Goal: Information Seeking & Learning: Learn about a topic

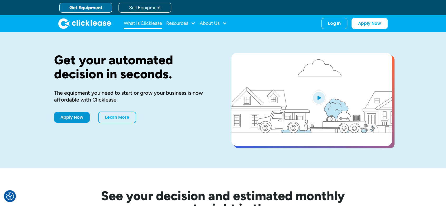
click at [144, 23] on link "What Is Clicklease" at bounding box center [143, 23] width 38 height 11
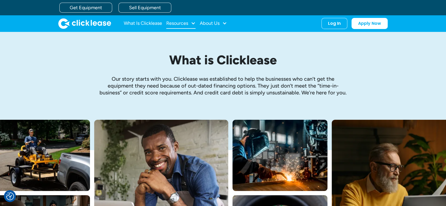
click at [180, 23] on div "Resources" at bounding box center [177, 23] width 22 height 0
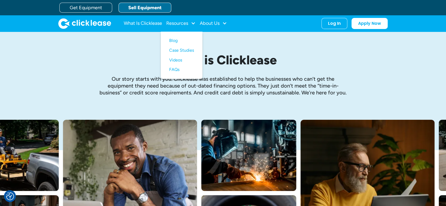
click at [141, 6] on link "Sell Equipment" at bounding box center [144, 8] width 53 height 10
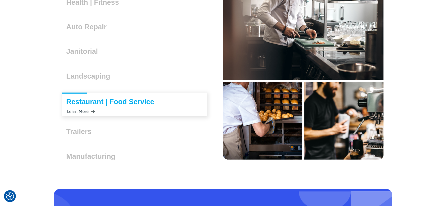
scroll to position [1541, 0]
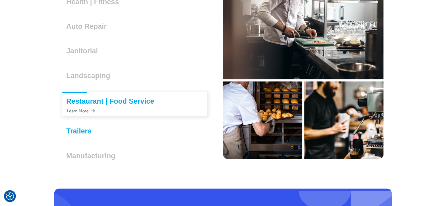
click at [81, 134] on h3 "Trailers" at bounding box center [81, 131] width 30 height 8
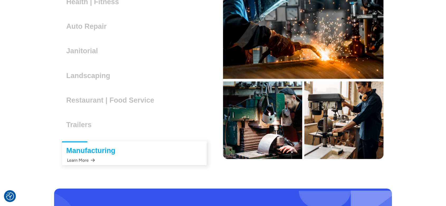
drag, startPoint x: 76, startPoint y: 129, endPoint x: 44, endPoint y: 133, distance: 32.4
click at [44, 133] on div "Options for every business We help equipment sellers in any industry make their…" at bounding box center [223, 31] width 446 height 315
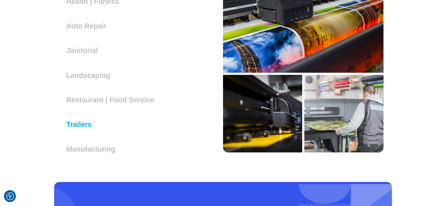
click at [84, 127] on h3 "Trailers" at bounding box center [81, 124] width 30 height 8
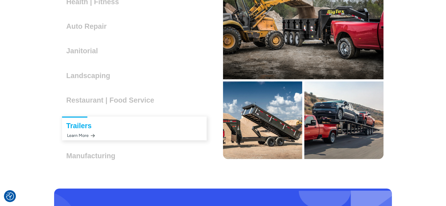
click at [84, 134] on div "Learn More" at bounding box center [80, 135] width 29 height 10
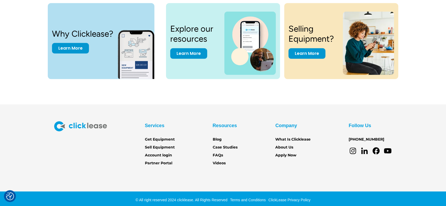
scroll to position [1666, 0]
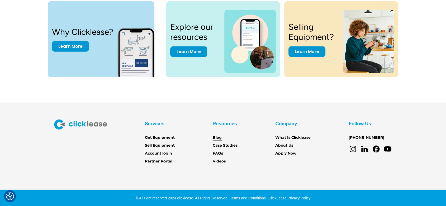
click at [217, 138] on link "Blog" at bounding box center [216, 138] width 9 height 6
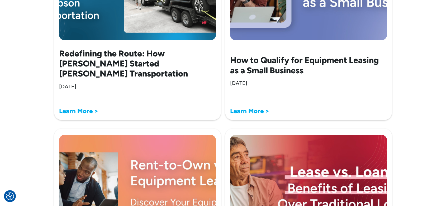
scroll to position [677, 0]
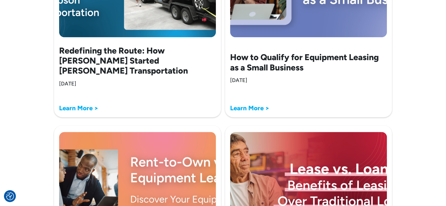
click at [176, 71] on h2 "Redefining the Route: How Kojo Benton Started Benton Thompson Transportation" at bounding box center [137, 61] width 157 height 30
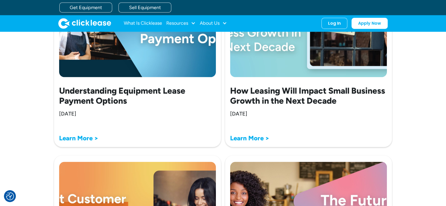
scroll to position [1038, 0]
click at [86, 140] on strong "Learn More >" at bounding box center [78, 138] width 39 height 8
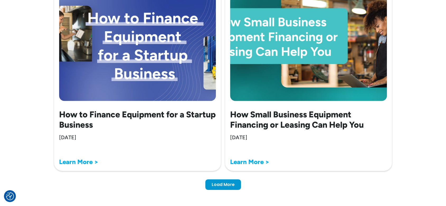
scroll to position [1596, 0]
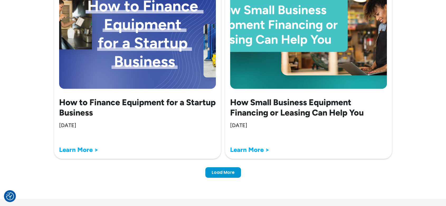
click at [90, 150] on strong "Learn More >" at bounding box center [78, 150] width 39 height 8
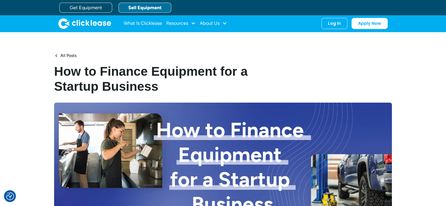
click at [144, 9] on link "Sell Equipment" at bounding box center [144, 8] width 53 height 10
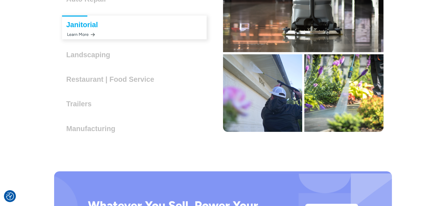
scroll to position [1569, 0]
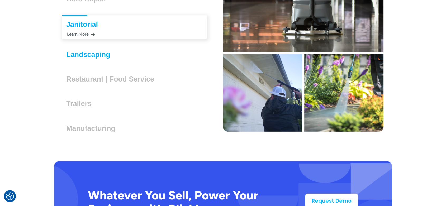
click at [95, 53] on h3 "Landscaping" at bounding box center [90, 55] width 48 height 8
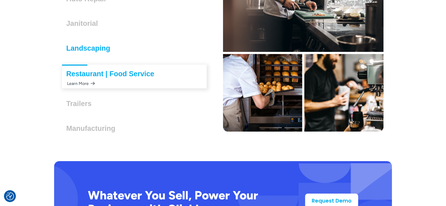
click at [82, 51] on h3 "Landscaping" at bounding box center [90, 48] width 48 height 8
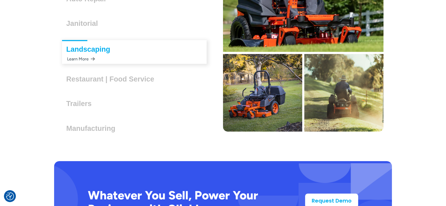
click at [82, 57] on div "Learn More" at bounding box center [80, 59] width 29 height 10
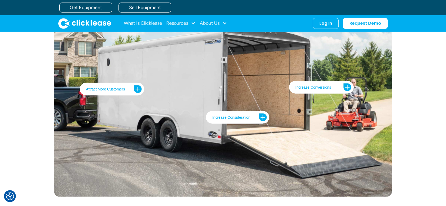
scroll to position [1168, 0]
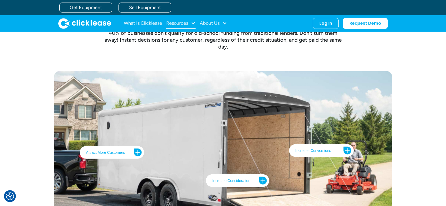
click at [181, 27] on div "Resources" at bounding box center [180, 23] width 29 height 11
click at [176, 41] on link "Blog" at bounding box center [181, 41] width 25 height 10
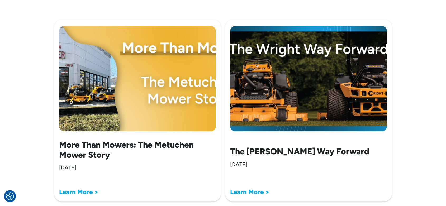
scroll to position [213, 0]
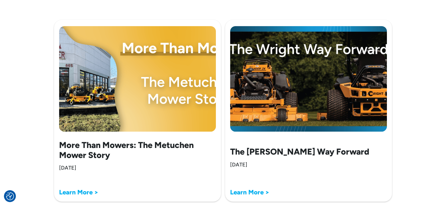
click at [87, 189] on strong "Learn More >" at bounding box center [78, 192] width 39 height 8
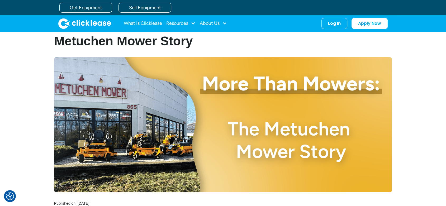
scroll to position [172, 0]
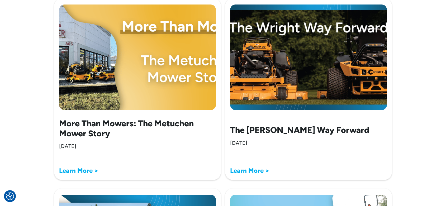
scroll to position [240, 0]
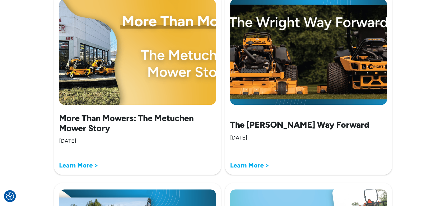
click at [286, 128] on h2 "The [PERSON_NAME] Way Forward" at bounding box center [299, 125] width 139 height 10
click at [249, 165] on strong "Learn More >" at bounding box center [249, 165] width 39 height 8
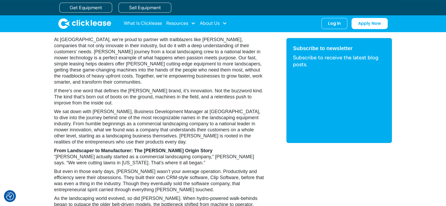
scroll to position [251, 0]
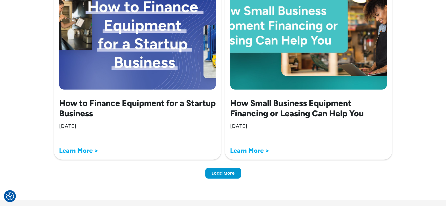
scroll to position [1711, 0]
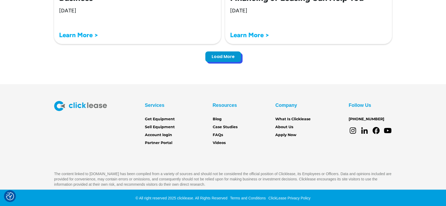
click at [229, 57] on div "Load More" at bounding box center [222, 56] width 23 height 5
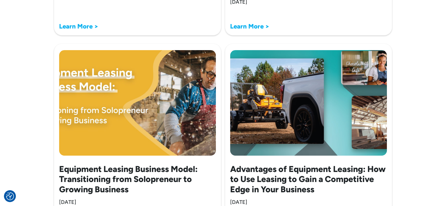
scroll to position [2151, 0]
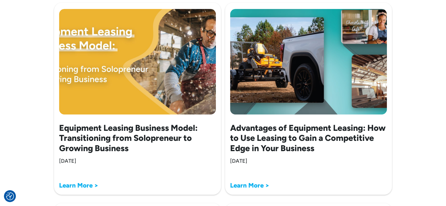
click at [257, 186] on strong "Learn More >" at bounding box center [249, 185] width 39 height 8
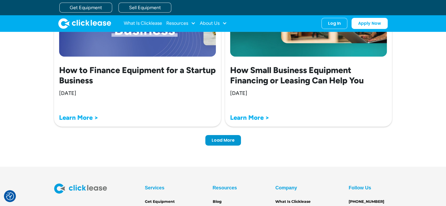
scroll to position [1626, 0]
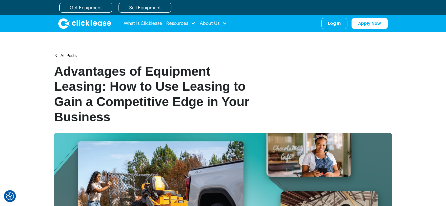
click at [168, 81] on h1 "Advantages of Equipment Leasing: How to Use Leasing to Gain a Competitive Edge …" at bounding box center [155, 94] width 202 height 61
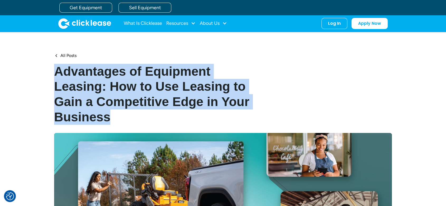
drag, startPoint x: 44, startPoint y: 74, endPoint x: 121, endPoint y: 117, distance: 88.4
click at [121, 117] on div "All Posts Advantages of Equipment Leasing: How to Use Leasing to Gain a Competi…" at bounding box center [223, 167] width 446 height 271
copy h1 "Advantages of Equipment Leasing: How to Use Leasing to Gain a Competitive Edge …"
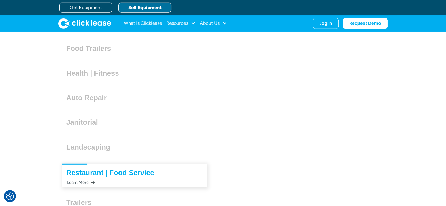
scroll to position [1470, 0]
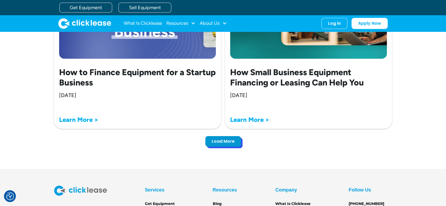
click at [229, 142] on div "Load More" at bounding box center [222, 141] width 23 height 5
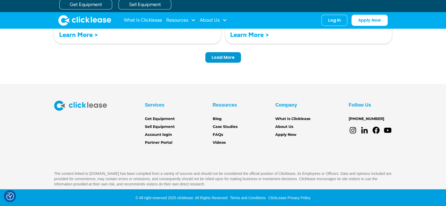
scroll to position [3151, 0]
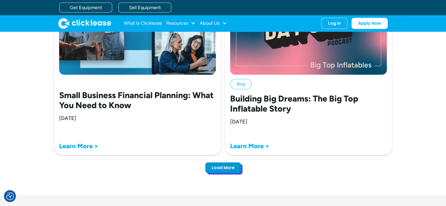
click at [229, 169] on div "Load More" at bounding box center [222, 167] width 23 height 5
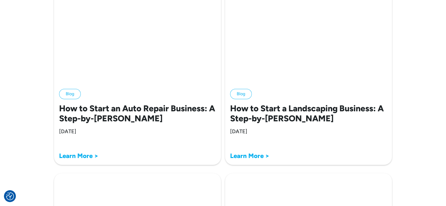
scroll to position [3742, 0]
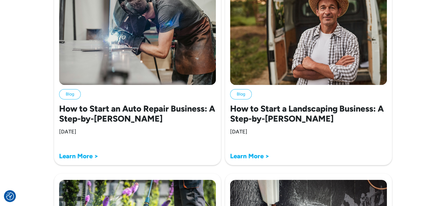
click at [260, 155] on strong "Learn More >" at bounding box center [249, 156] width 39 height 8
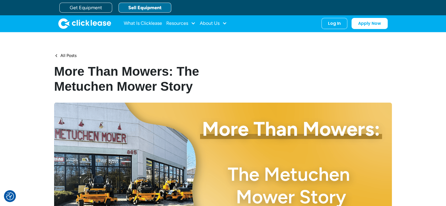
click at [140, 6] on link "Sell Equipment" at bounding box center [144, 8] width 53 height 10
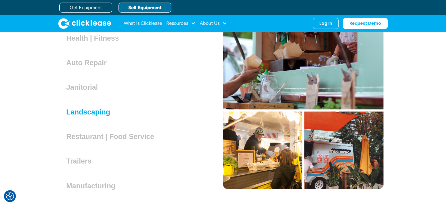
click at [96, 112] on h3 "Landscaping" at bounding box center [90, 112] width 48 height 8
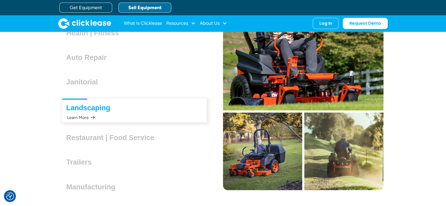
click at [96, 112] on div "Landscaping Lorem ipsum dolor sit amet, consectetur adipiscing elit. Suspendiss…" at bounding box center [134, 111] width 144 height 24
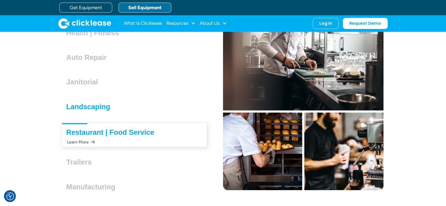
click at [77, 107] on h3 "Landscaping" at bounding box center [90, 107] width 48 height 8
click at [80, 115] on div "Landscaping Lorem ipsum dolor sit amet, consectetur adipiscing elit. Suspendiss…" at bounding box center [134, 107] width 160 height 22
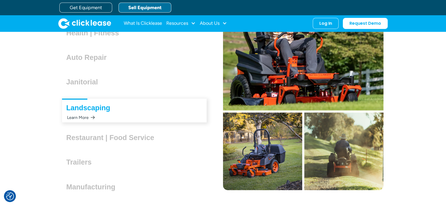
click at [80, 115] on div "Learn More" at bounding box center [80, 117] width 29 height 10
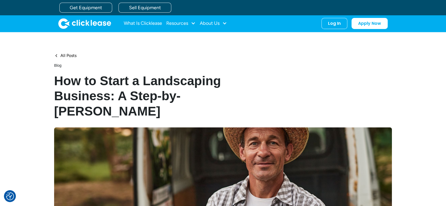
click at [149, 88] on h1 "How to Start a Landscaping Business: A Step-by-[PERSON_NAME]" at bounding box center [155, 96] width 202 height 46
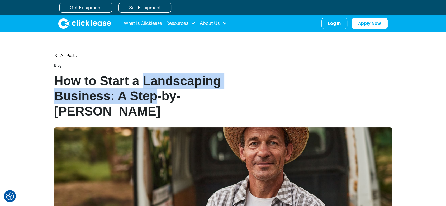
click at [149, 88] on h1 "How to Start a Landscaping Business: A Step-by-[PERSON_NAME]" at bounding box center [155, 96] width 202 height 46
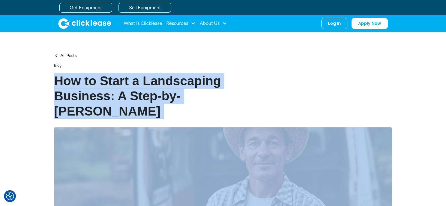
click at [149, 88] on h1 "How to Start a Landscaping Business: A Step-by-[PERSON_NAME]" at bounding box center [155, 96] width 202 height 46
copy h1 "How to Start a Landscaping Business: A Step-by-[PERSON_NAME]"
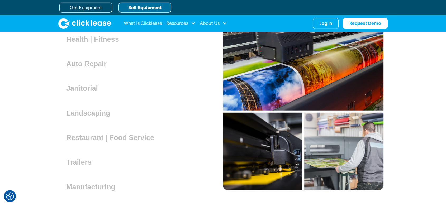
scroll to position [1525, 0]
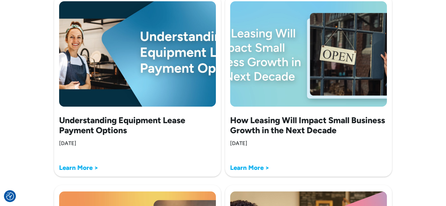
scroll to position [1008, 0]
